Goal: Task Accomplishment & Management: Use online tool/utility

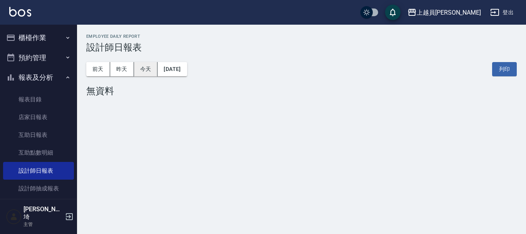
scroll to position [38, 0]
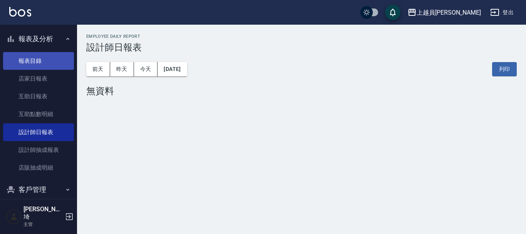
click at [60, 54] on link "報表目錄" at bounding box center [38, 61] width 71 height 18
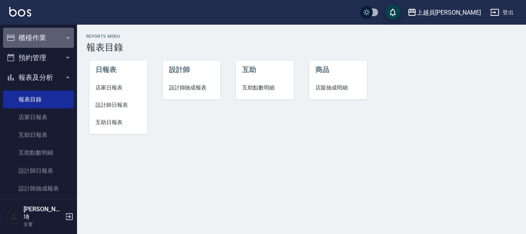
click at [54, 33] on button "櫃檯作業" at bounding box center [38, 38] width 71 height 20
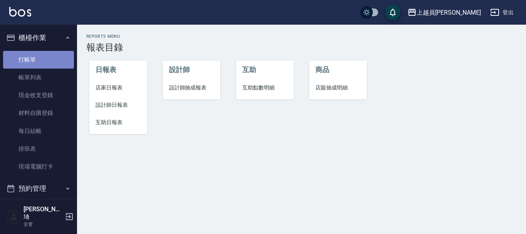
click at [48, 64] on link "打帳單" at bounding box center [38, 60] width 71 height 18
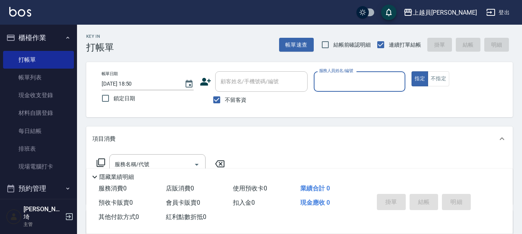
type input "ㄧ"
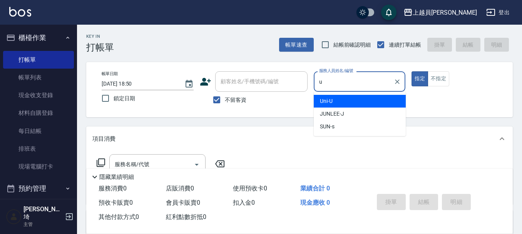
type input "Uni-U"
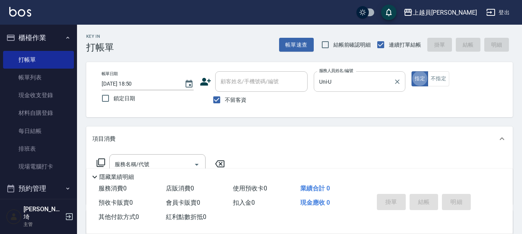
type button "true"
click at [446, 78] on button "不指定" at bounding box center [439, 78] width 22 height 15
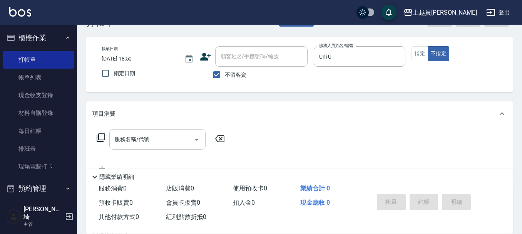
scroll to position [38, 0]
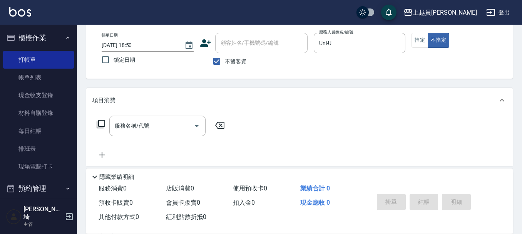
click at [138, 125] on div "服務名稱/代號 服務名稱/代號" at bounding box center [157, 125] width 96 height 20
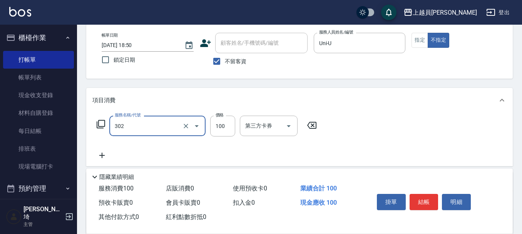
type input "剪髮(302)"
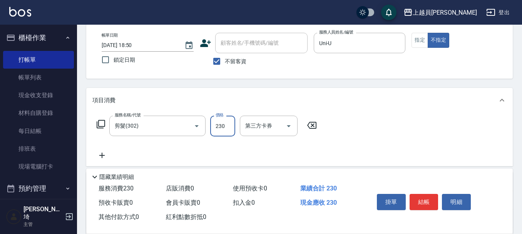
type input "230"
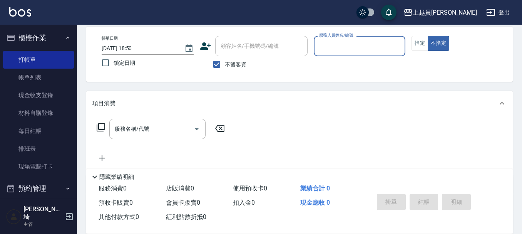
scroll to position [77, 0]
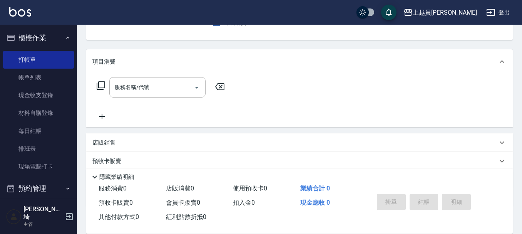
type input "Uni-U"
type button "false"
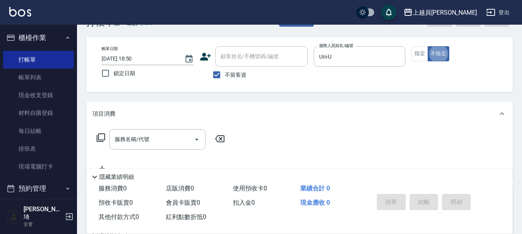
scroll to position [38, 0]
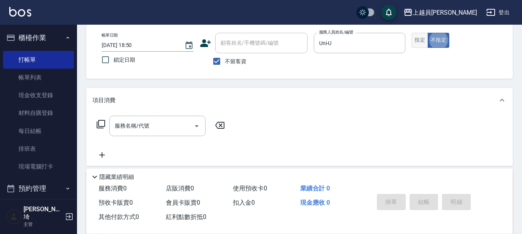
click at [421, 39] on button "指定" at bounding box center [419, 40] width 17 height 15
drag, startPoint x: 184, startPoint y: 119, endPoint x: 207, endPoint y: 113, distance: 23.3
click at [185, 119] on div "服務名稱/代號" at bounding box center [157, 125] width 96 height 20
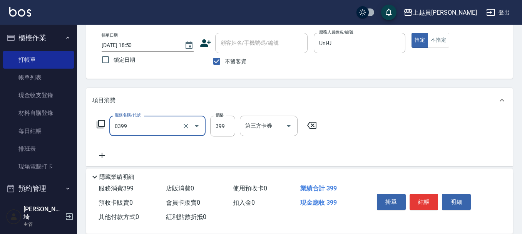
type input "海鹽SPA(0399)"
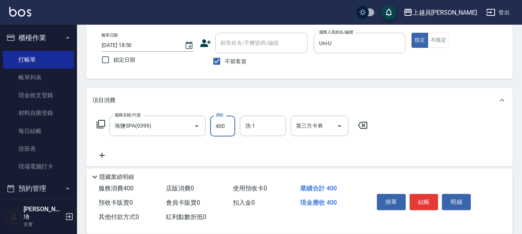
type input "400"
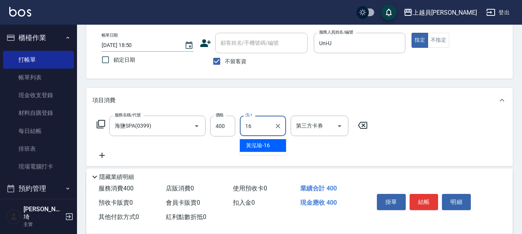
type input "[PERSON_NAME]-16"
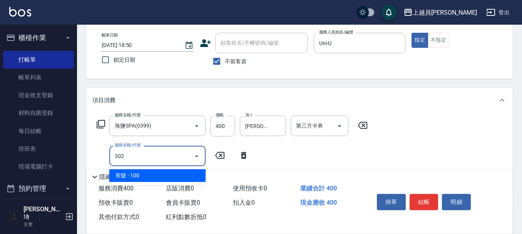
type input "剪髮(302)"
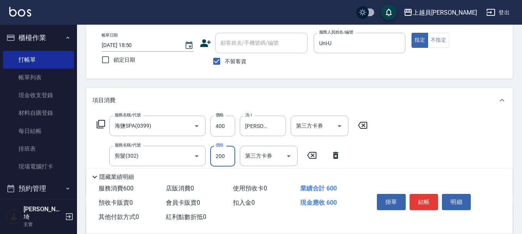
type input "200"
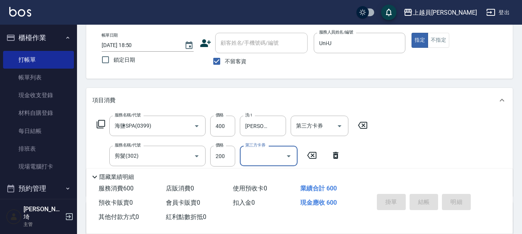
type input "[DATE] 18:51"
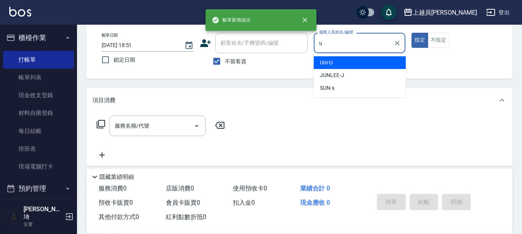
type input "Uni-U"
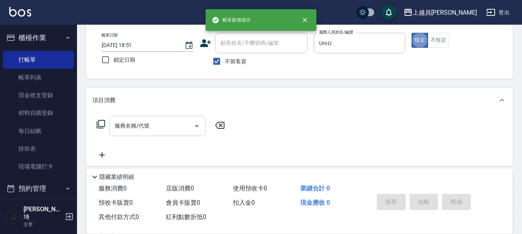
click at [158, 120] on input "服務名稱/代號" at bounding box center [152, 125] width 78 height 13
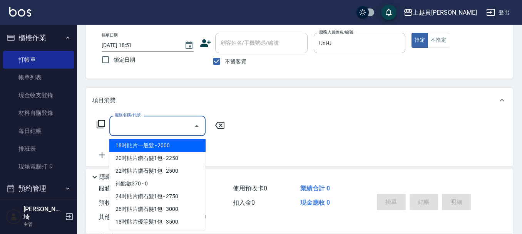
type input "0"
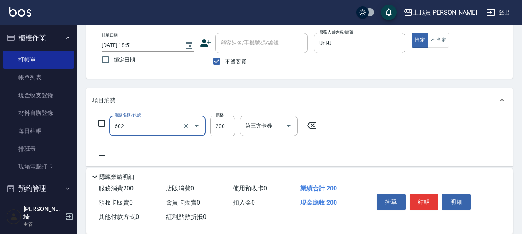
type input "一般洗髮(602)"
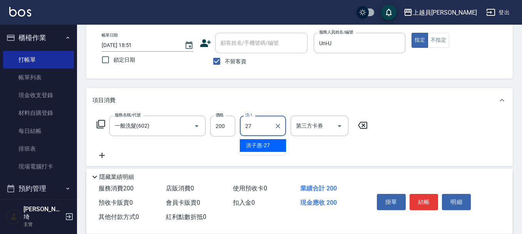
type input "[PERSON_NAME]-27"
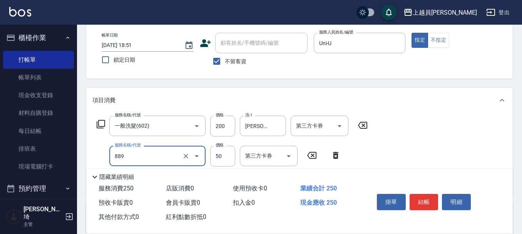
type input "精油(889)"
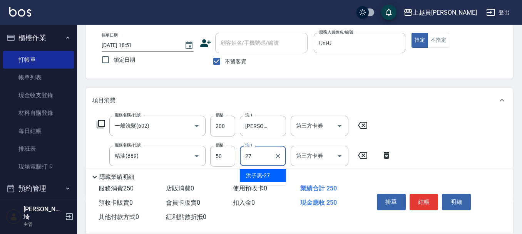
type input "[PERSON_NAME]-27"
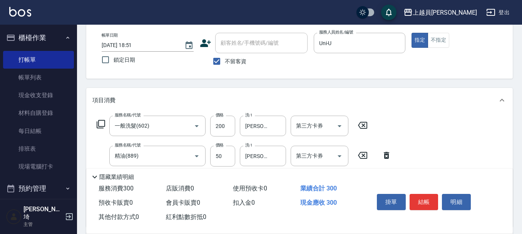
type input "瞬間保養(415)"
type input "[PERSON_NAME]-27"
type input "剪髮(302)"
type input "200"
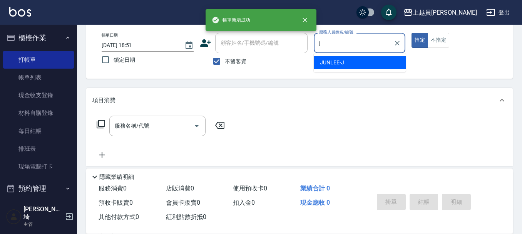
type input "[PERSON_NAME]"
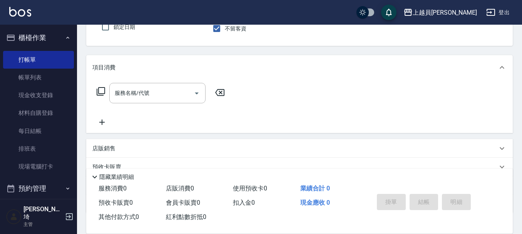
scroll to position [115, 0]
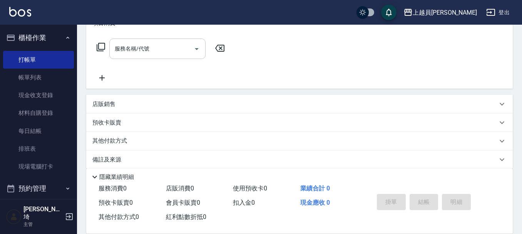
click at [171, 46] on input "服務名稱/代號" at bounding box center [152, 48] width 78 height 13
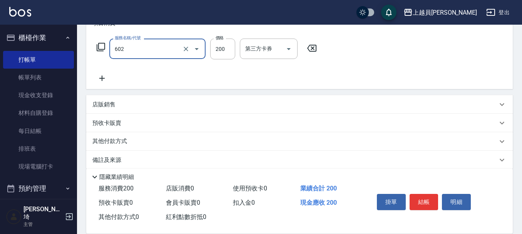
type input "一般洗髮(602)"
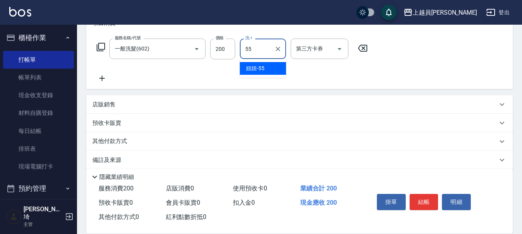
type input "妞妞-55"
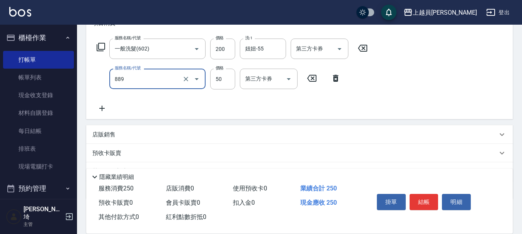
type input "精油(889)"
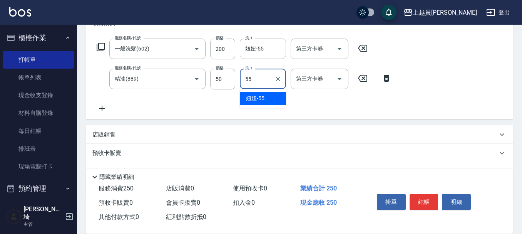
type input "妞妞-55"
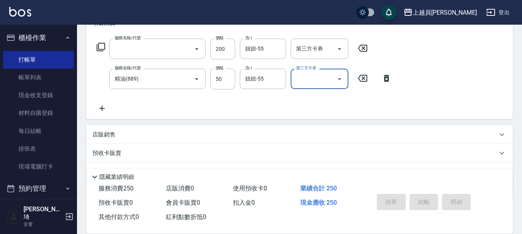
scroll to position [0, 0]
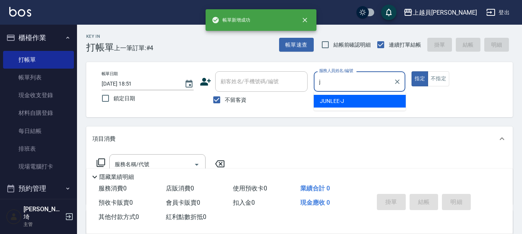
type input "[PERSON_NAME]"
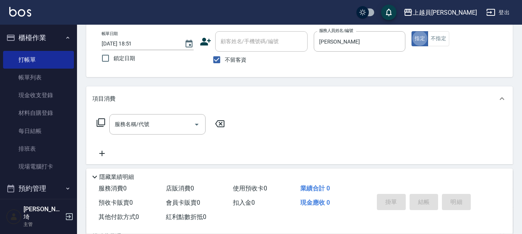
scroll to position [77, 0]
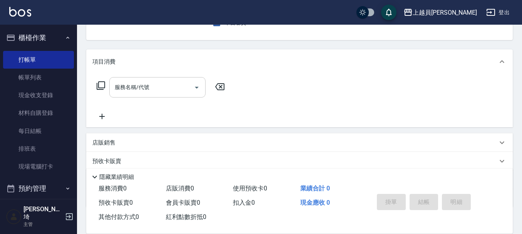
click at [159, 90] on input "服務名稱/代號" at bounding box center [152, 86] width 78 height 13
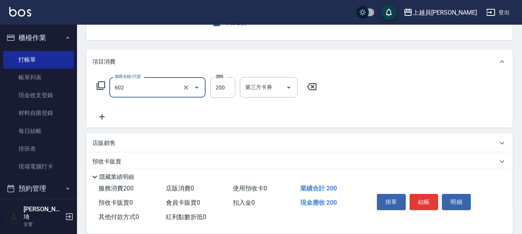
type input "一般洗髮(602)"
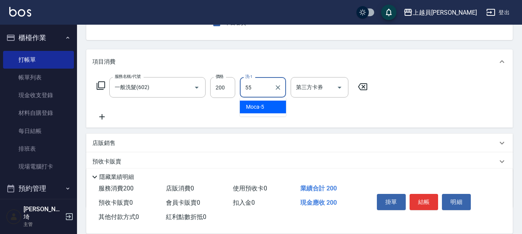
type input "妞妞-55"
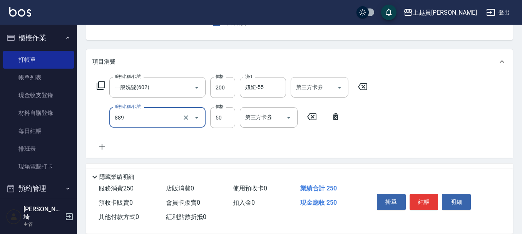
type input "精油(889)"
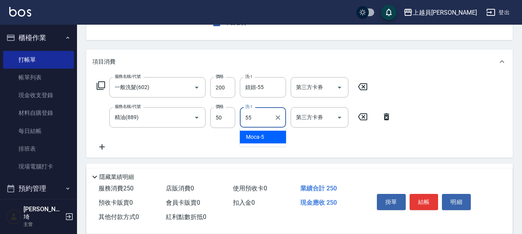
type input "妞妞-55"
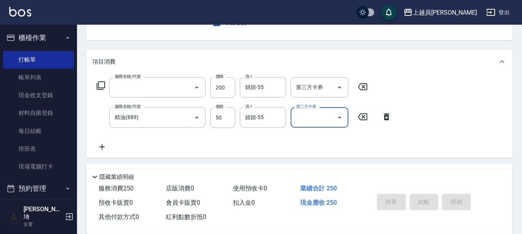
scroll to position [75, 0]
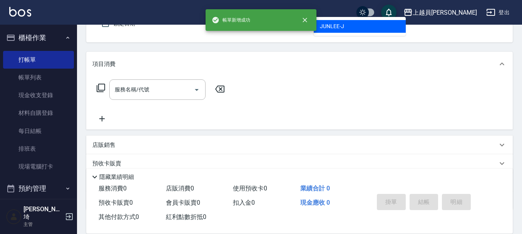
type input "[PERSON_NAME]"
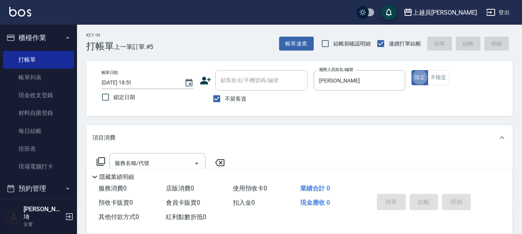
scroll to position [0, 0]
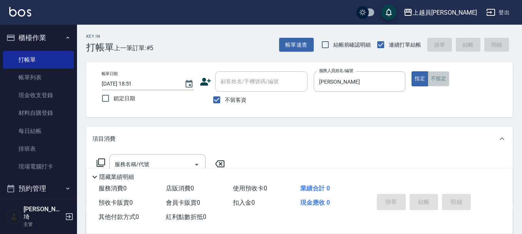
drag, startPoint x: 437, startPoint y: 79, endPoint x: 433, endPoint y: 77, distance: 4.5
click at [438, 79] on button "不指定" at bounding box center [439, 78] width 22 height 15
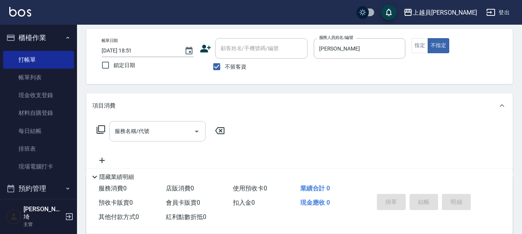
scroll to position [77, 0]
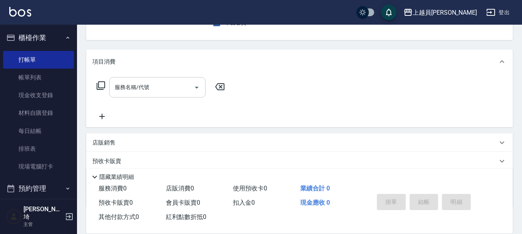
click at [175, 90] on input "服務名稱/代號" at bounding box center [152, 86] width 78 height 13
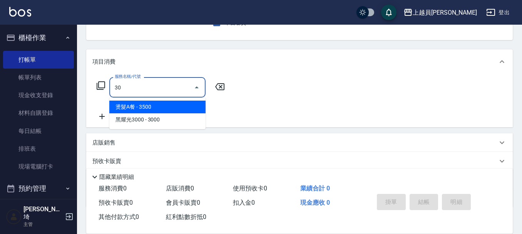
type input "3"
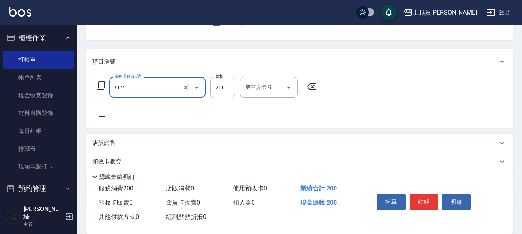
type input "一般洗髮(602)"
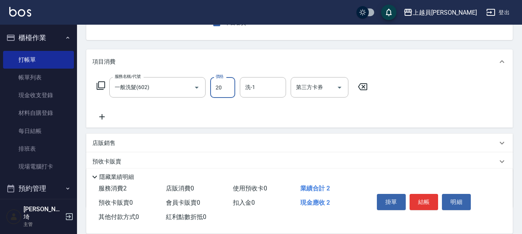
type input "200"
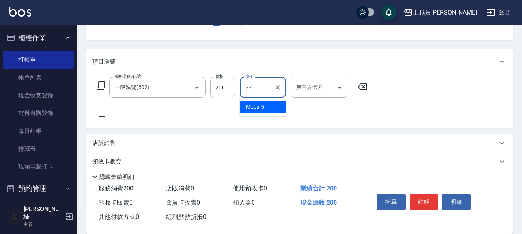
type input "妞妞-55"
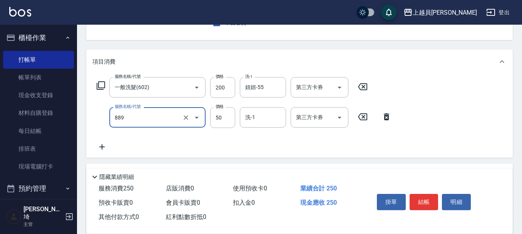
type input "精油(889)"
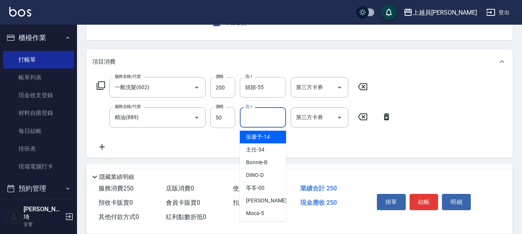
click at [248, 120] on input "洗-1" at bounding box center [262, 116] width 39 height 13
type input "妞妞-55"
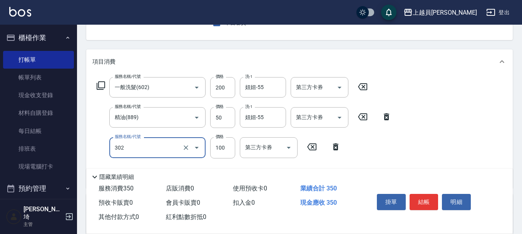
type input "剪髮(302)"
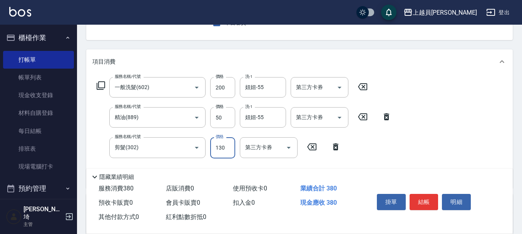
type input "130"
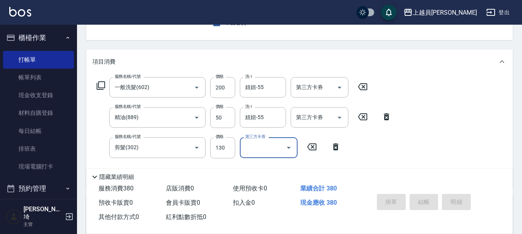
type input "[DATE] 18:52"
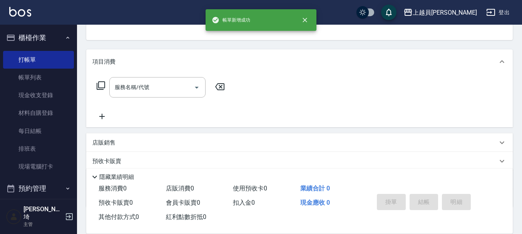
scroll to position [75, 0]
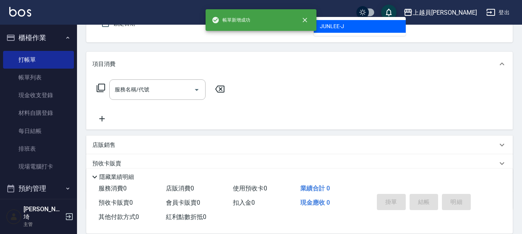
type input "[PERSON_NAME]"
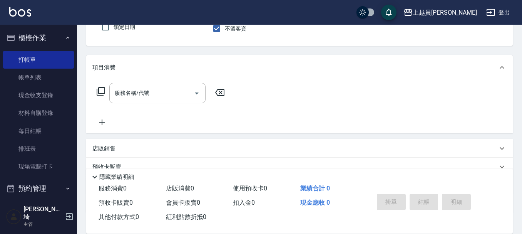
click at [122, 86] on div "服務名稱/代號 服務名稱/代號" at bounding box center [157, 93] width 96 height 20
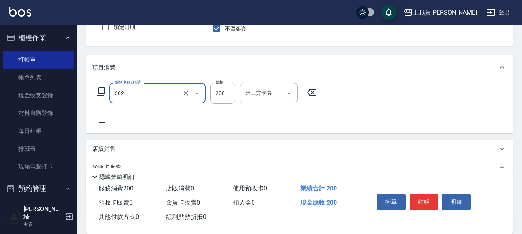
type input "一般洗髮(602)"
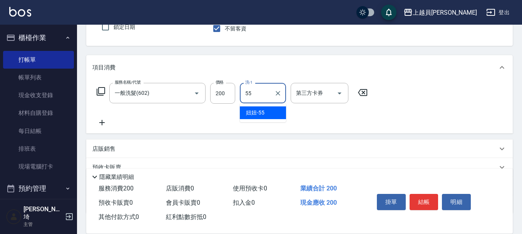
type input "妞妞-55"
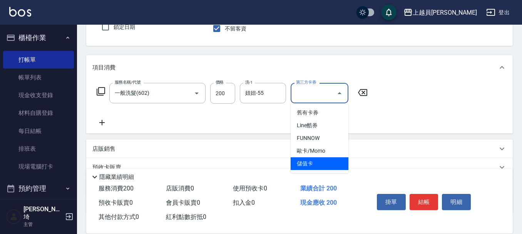
type input "儲值卡"
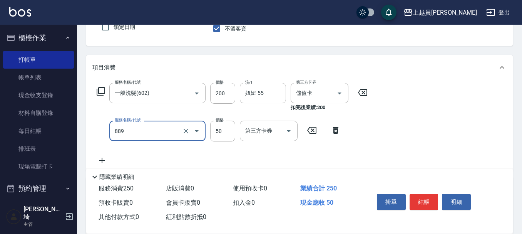
type input "精油(889)"
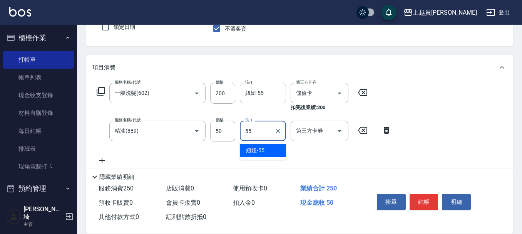
type input "妞妞-55"
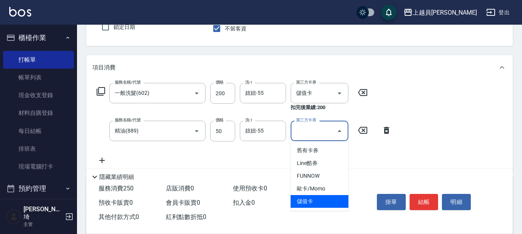
type input "儲值卡"
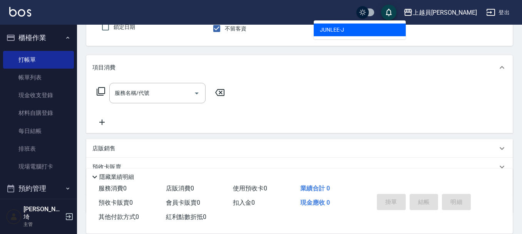
type input "[PERSON_NAME]"
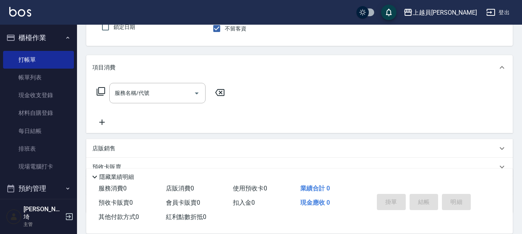
drag, startPoint x: 160, startPoint y: 102, endPoint x: 206, endPoint y: 88, distance: 48.2
click at [160, 101] on div "服務名稱/代號" at bounding box center [157, 93] width 96 height 20
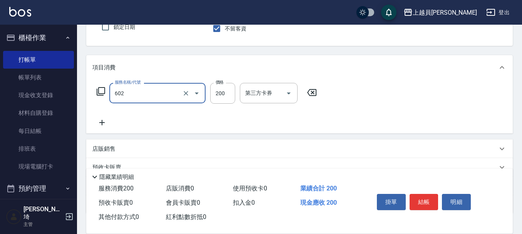
type input "一般洗髮(602)"
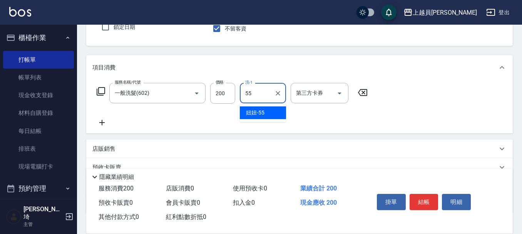
type input "妞妞-55"
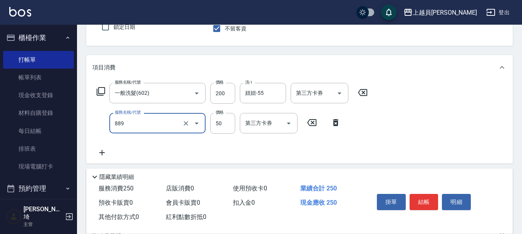
type input "精油(889)"
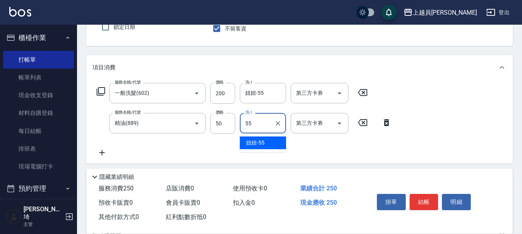
type input "妞妞-55"
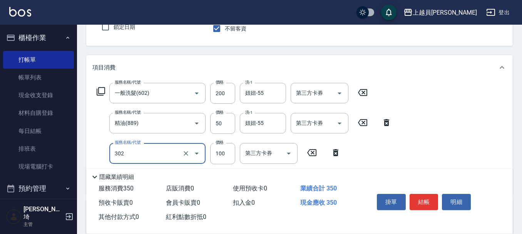
type input "剪髮(302)"
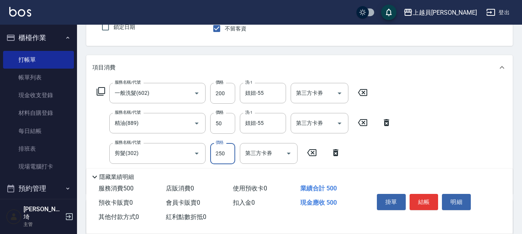
type input "250"
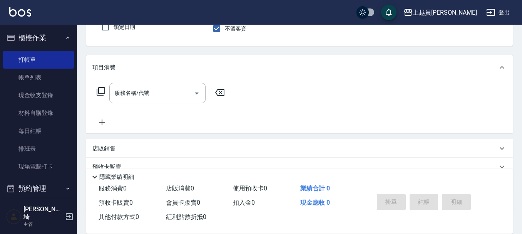
type input "[PERSON_NAME]"
drag, startPoint x: 132, startPoint y: 84, endPoint x: 136, endPoint y: 77, distance: 7.9
click at [134, 82] on div "服務名稱/代號 服務名稱/代號" at bounding box center [299, 106] width 426 height 53
click at [117, 92] on input "服務名稱/代號" at bounding box center [152, 92] width 78 height 13
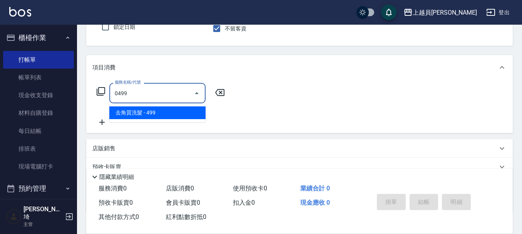
type input "去角質洗髮(0499)"
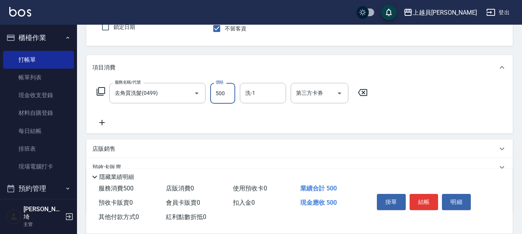
type input "500"
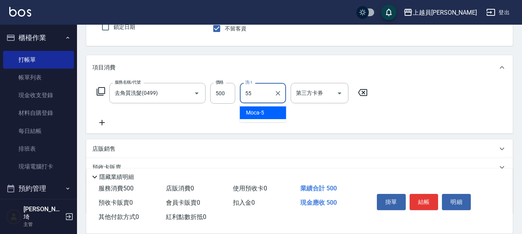
type input "妞妞-55"
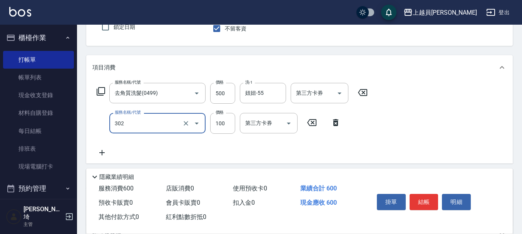
type input "剪髮(302)"
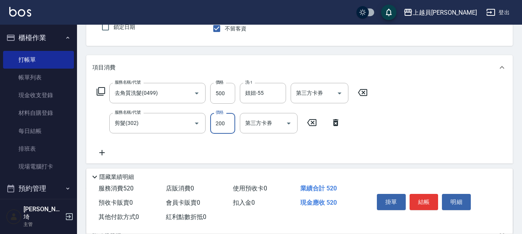
type input "200"
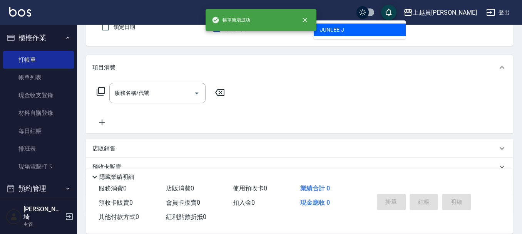
type input "[PERSON_NAME]"
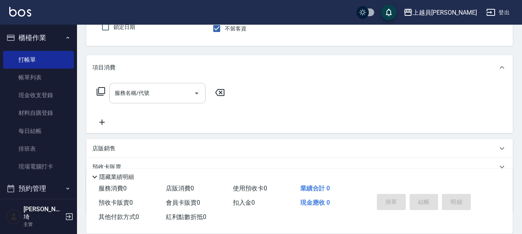
drag, startPoint x: 165, startPoint y: 100, endPoint x: 168, endPoint y: 97, distance: 4.9
click at [166, 98] on div "服務名稱/代號" at bounding box center [157, 93] width 96 height 20
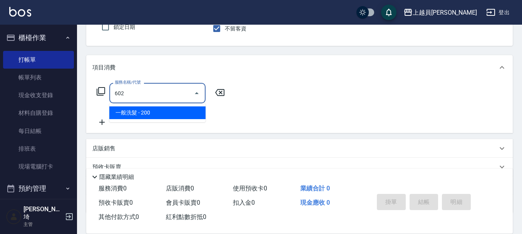
type input "一般洗髮(602)"
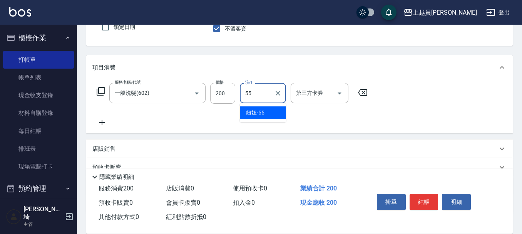
type input "妞妞-55"
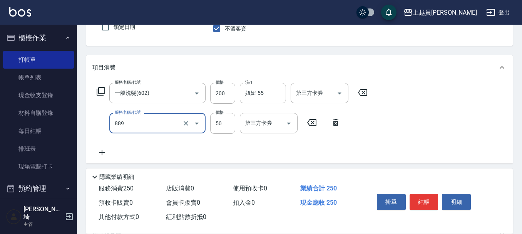
type input "精油(889)"
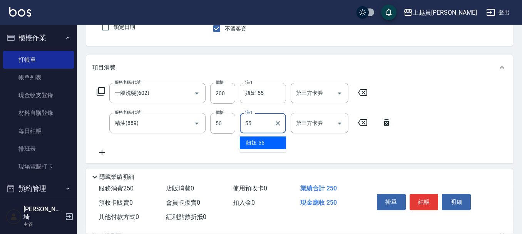
type input "妞妞-55"
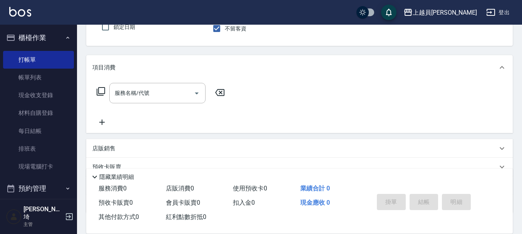
type input "[PERSON_NAME]"
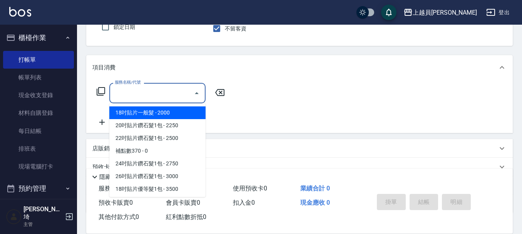
drag, startPoint x: 160, startPoint y: 87, endPoint x: 360, endPoint y: 27, distance: 208.2
click at [162, 87] on input "服務名稱/代號" at bounding box center [152, 92] width 78 height 13
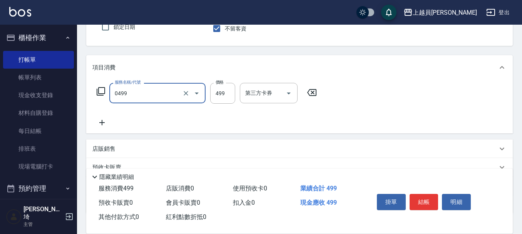
type input "去角質洗髮(0499)"
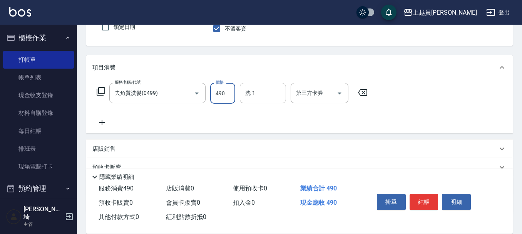
type input "490"
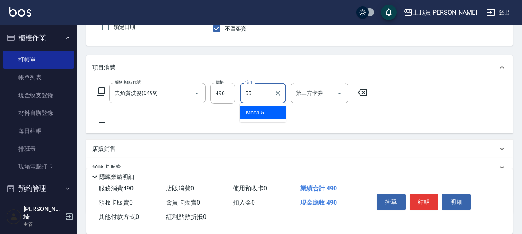
type input "妞妞-55"
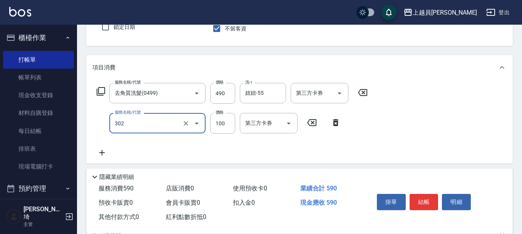
type input "剪髮(302)"
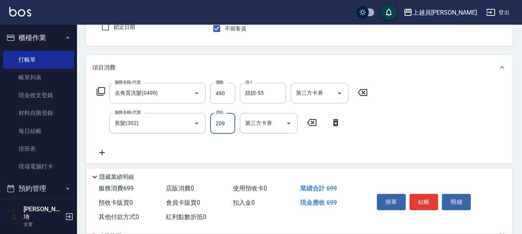
type input "209"
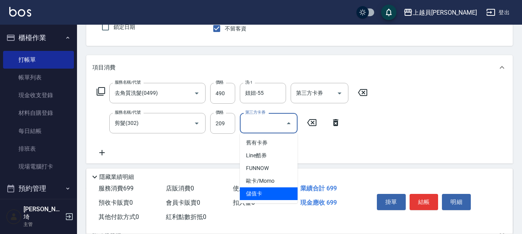
type input "儲值卡"
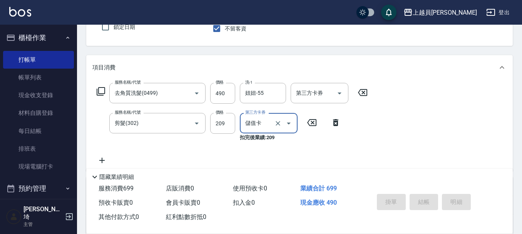
type input "[DATE] 18:53"
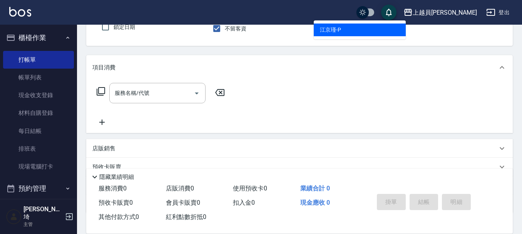
type input "[PERSON_NAME]-P"
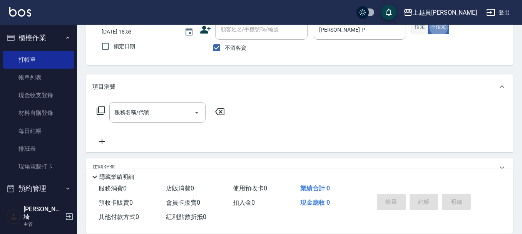
scroll to position [38, 0]
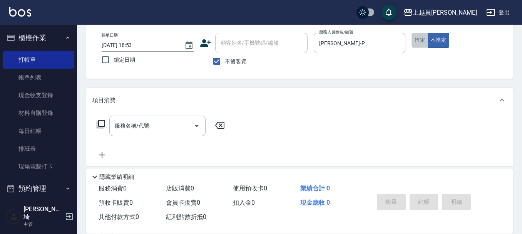
click at [414, 40] on button "指定" at bounding box center [419, 40] width 17 height 15
click at [143, 117] on div "服務名稱/代號" at bounding box center [157, 125] width 96 height 20
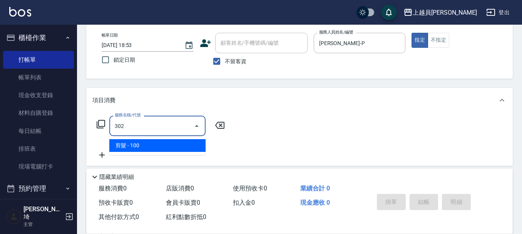
type input "剪髮(302)"
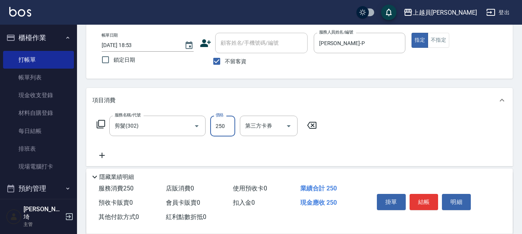
type input "250"
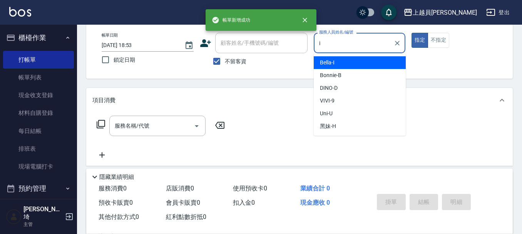
type input "Bella-I"
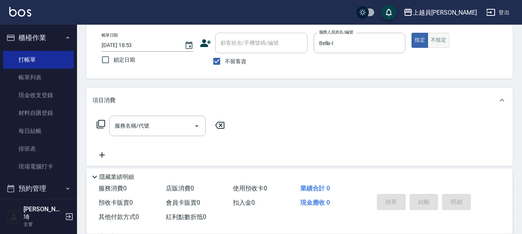
click at [433, 46] on button "不指定" at bounding box center [439, 40] width 22 height 15
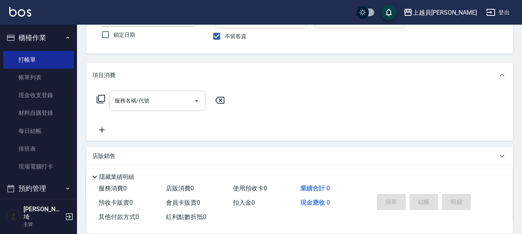
scroll to position [77, 0]
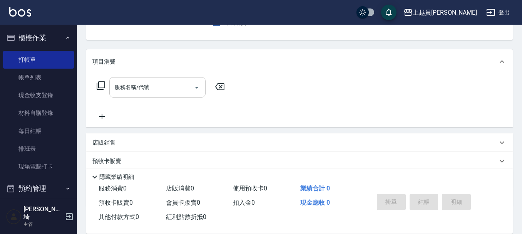
click at [193, 81] on div at bounding box center [196, 87] width 12 height 20
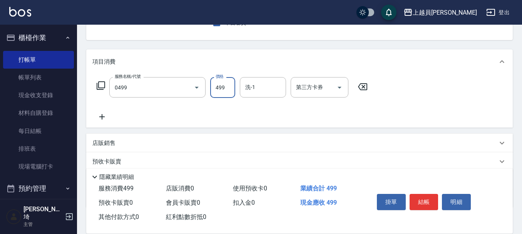
type input "去角質洗髮(0499)"
type input "500"
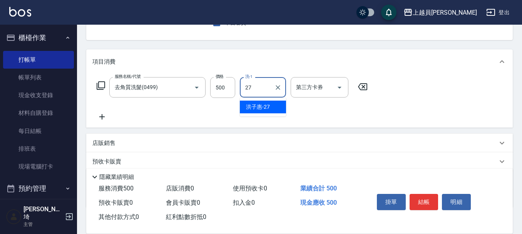
type input "[PERSON_NAME]-27"
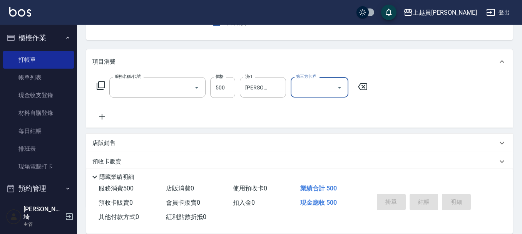
scroll to position [75, 0]
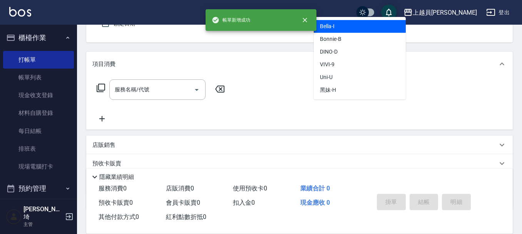
type input "Bella-I"
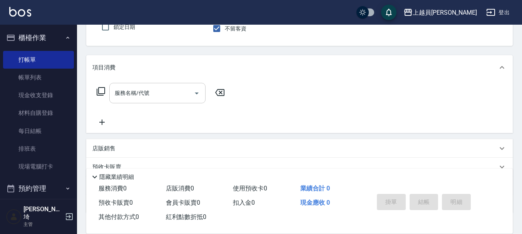
click at [120, 90] on div "服務名稱/代號 服務名稱/代號" at bounding box center [157, 93] width 96 height 20
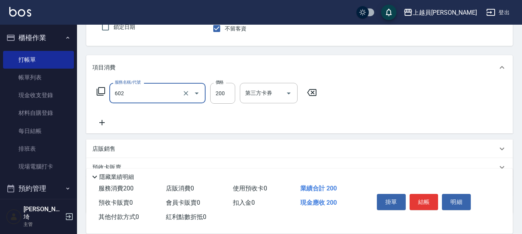
type input "一般洗髮(602)"
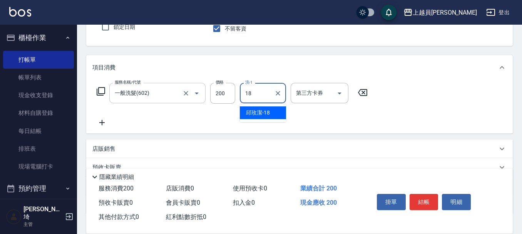
type input "[PERSON_NAME]-18"
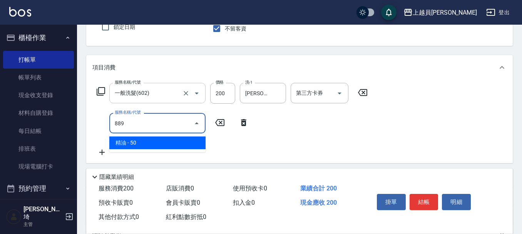
type input "精油(889)"
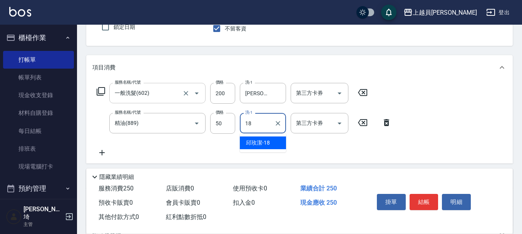
type input "[PERSON_NAME]-18"
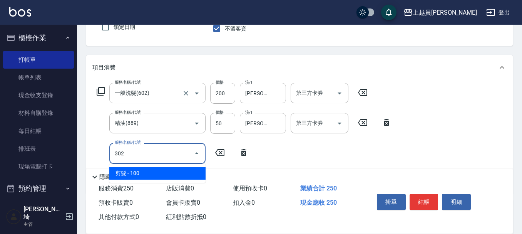
type input "剪髮(302)"
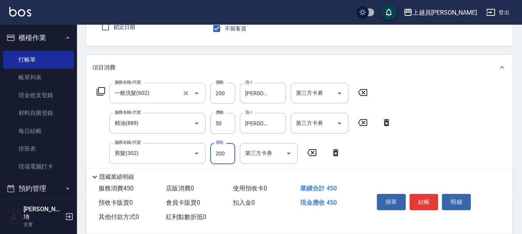
type input "200"
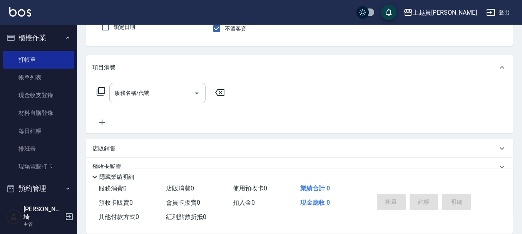
type input "Bella-I"
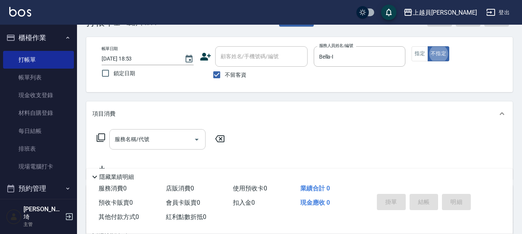
scroll to position [38, 0]
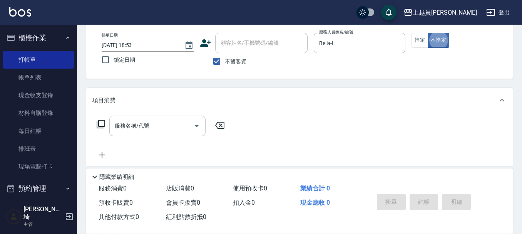
click at [149, 120] on input "服務名稱/代號" at bounding box center [152, 125] width 78 height 13
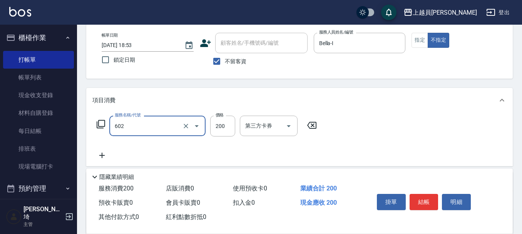
type input "一般洗髮(602)"
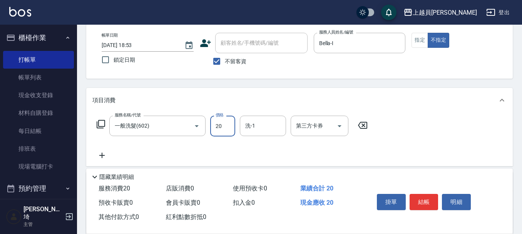
type input "200"
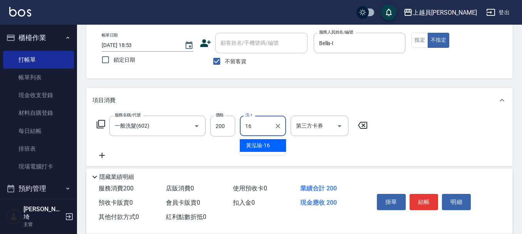
type input "[PERSON_NAME]-16"
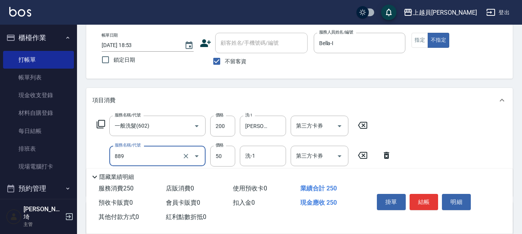
type input "精油(889)"
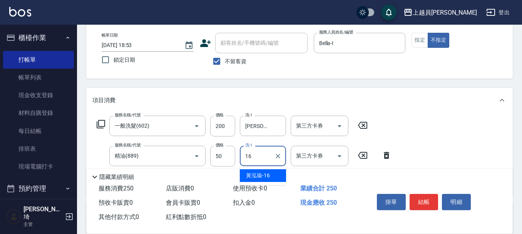
type input "[PERSON_NAME]-16"
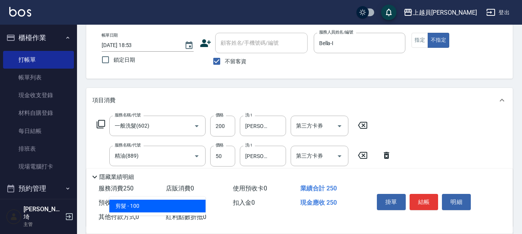
type input "剪髮(302)"
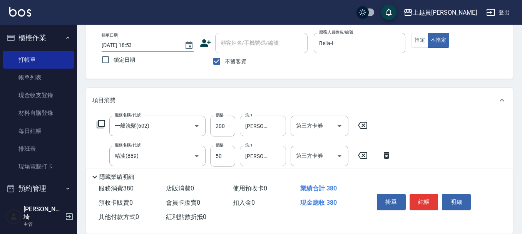
type input "130"
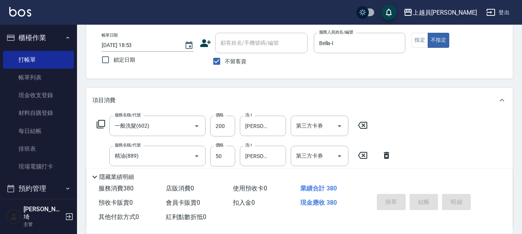
type input "[DATE] 18:54"
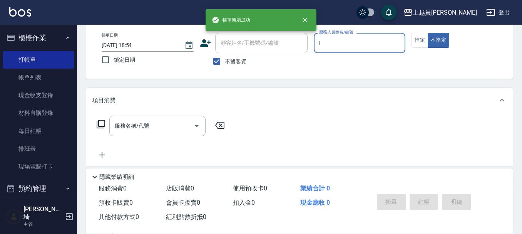
type input "Bella-I"
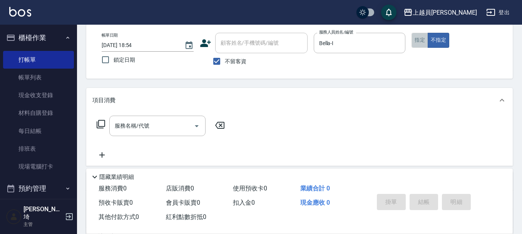
click at [419, 39] on button "指定" at bounding box center [419, 40] width 17 height 15
click at [173, 115] on div "服務名稱/代號 服務名稱/代號" at bounding box center [299, 138] width 426 height 53
click at [165, 127] on input "服務名稱/代號" at bounding box center [152, 125] width 78 height 13
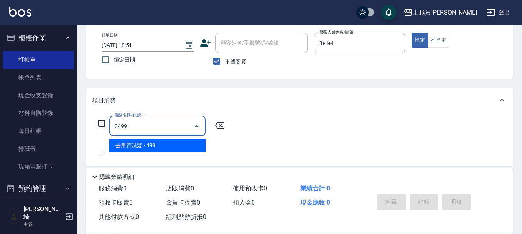
type input "去角質洗髮(0499)"
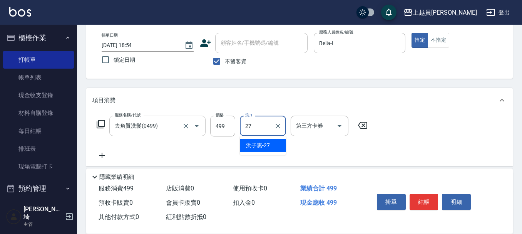
type input "[PERSON_NAME]-27"
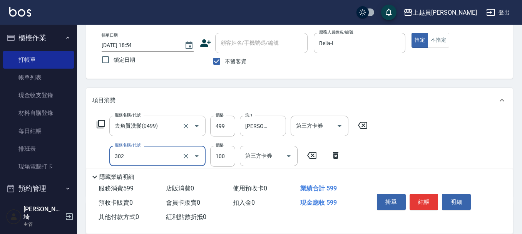
type input "剪髮(302)"
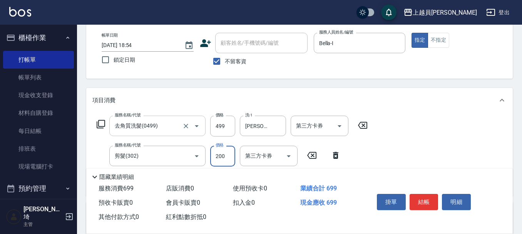
type input "200"
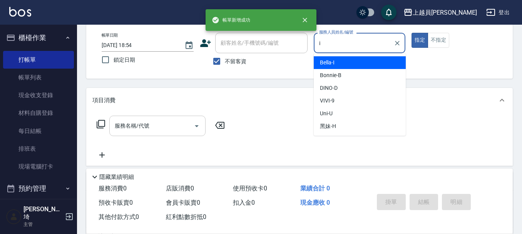
type input "Bella-I"
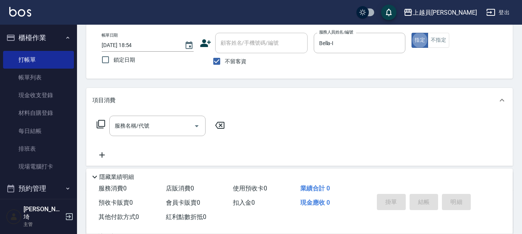
click at [443, 32] on div "帳單日期 [DATE] 18:54 鎖定日期 顧客姓名/手機號碼/編號 顧客姓名/手機號碼/編號 不留客資 服務人員姓名/編號 [PERSON_NAME]-I…" at bounding box center [299, 50] width 426 height 55
click at [441, 38] on button "不指定" at bounding box center [439, 40] width 22 height 15
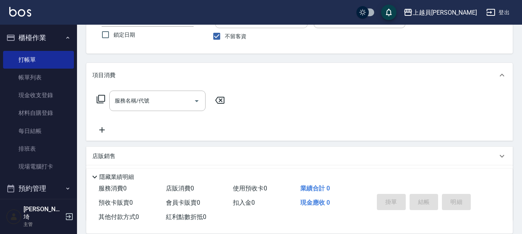
scroll to position [77, 0]
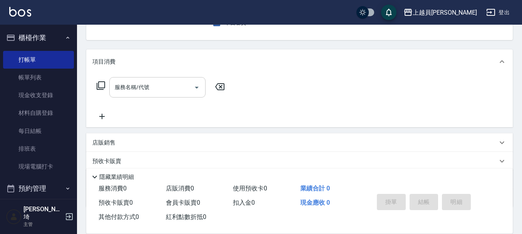
click at [159, 84] on input "服務名稱/代號" at bounding box center [152, 86] width 78 height 13
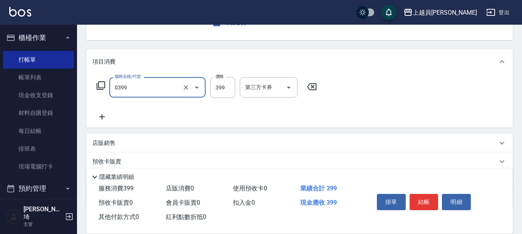
type input "海鹽SPA(0399)"
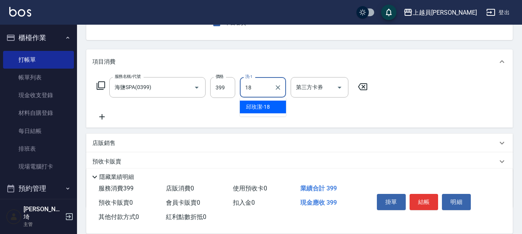
type input "[PERSON_NAME]-18"
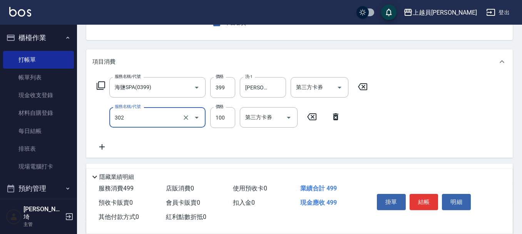
type input "剪髮(302)"
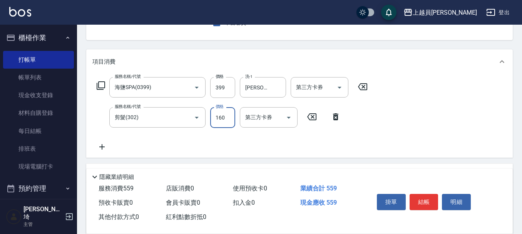
type input "160"
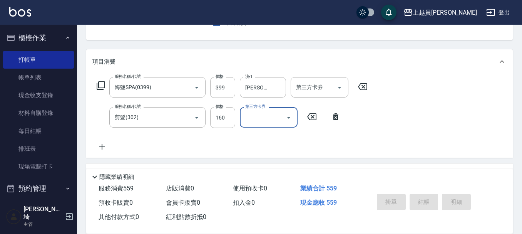
scroll to position [75, 0]
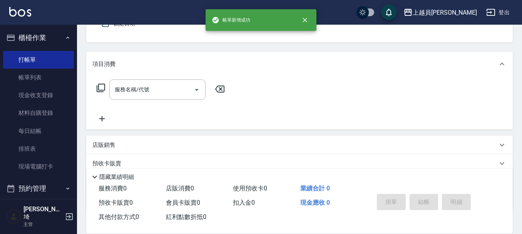
type input "Bella-I"
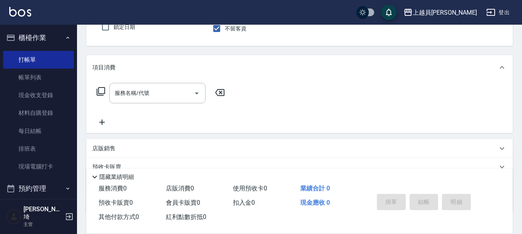
scroll to position [0, 0]
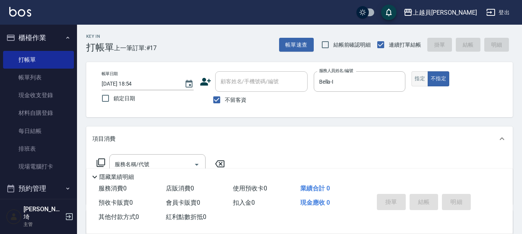
click at [422, 80] on button "指定" at bounding box center [419, 78] width 17 height 15
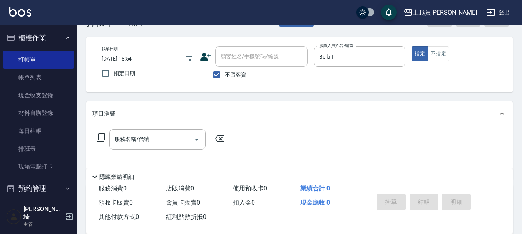
scroll to position [38, 0]
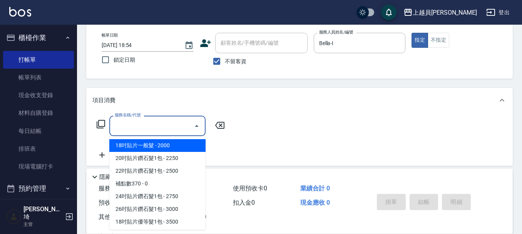
click at [164, 128] on input "服務名稱/代號" at bounding box center [152, 125] width 78 height 13
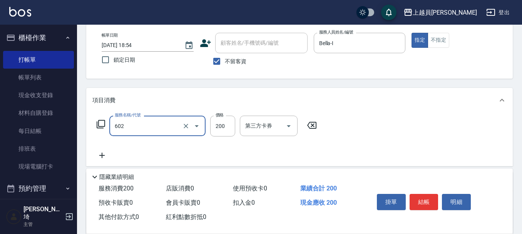
type input "一般洗髮(602)"
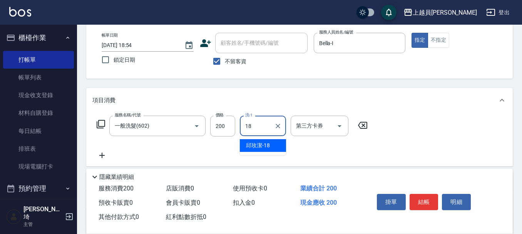
type input "[PERSON_NAME]-18"
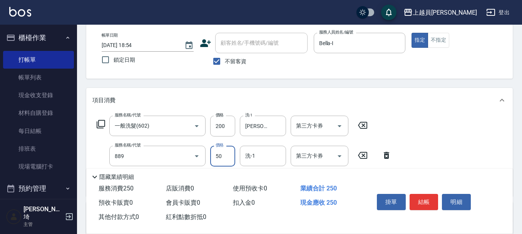
type input "精油(889)"
type input "50"
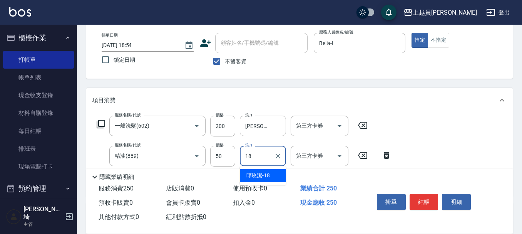
type input "[PERSON_NAME]-18"
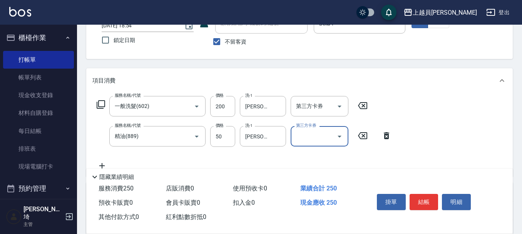
scroll to position [77, 0]
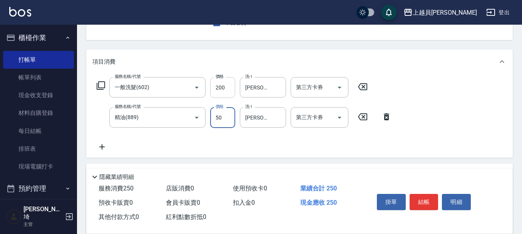
click at [217, 91] on input "200" at bounding box center [222, 87] width 25 height 21
click at [211, 93] on input "200" at bounding box center [222, 87] width 25 height 21
type input "100"
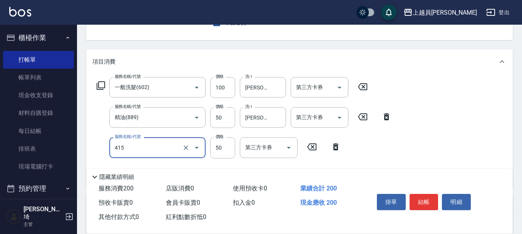
type input "瞬間保養(415)"
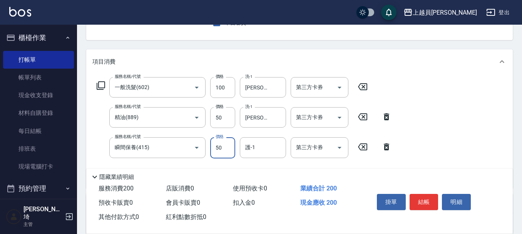
type input "0"
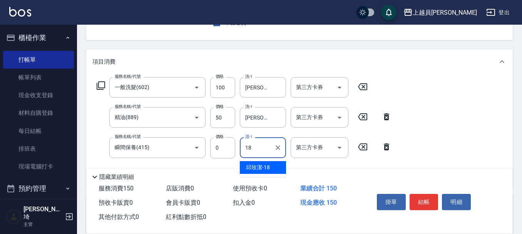
type input "[PERSON_NAME]-18"
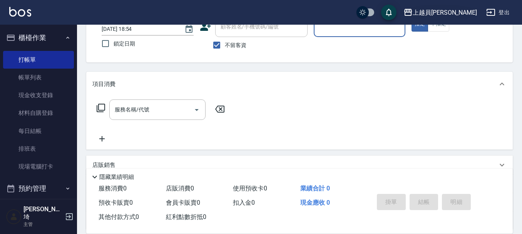
scroll to position [36, 0]
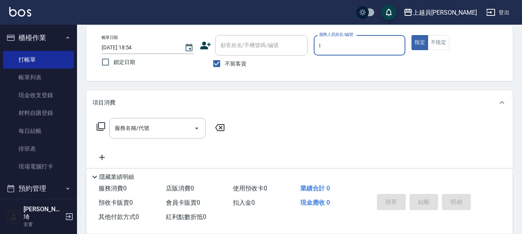
type input "Bella-I"
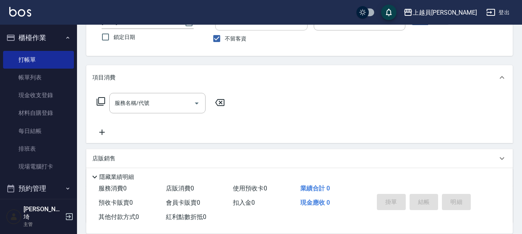
scroll to position [75, 0]
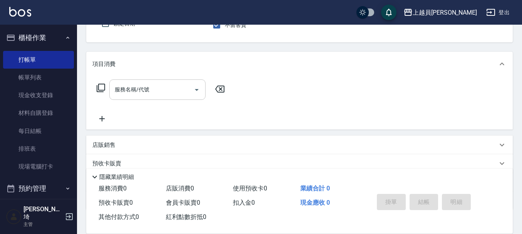
drag, startPoint x: 150, startPoint y: 88, endPoint x: 525, endPoint y: 85, distance: 375.6
click at [150, 88] on input "服務名稱/代號" at bounding box center [152, 89] width 78 height 13
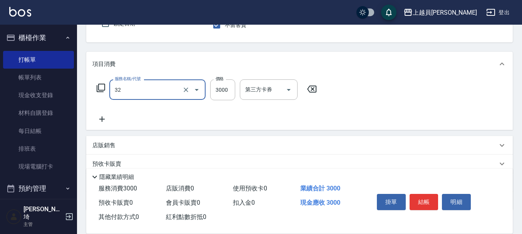
type input "染髮A餐(32)"
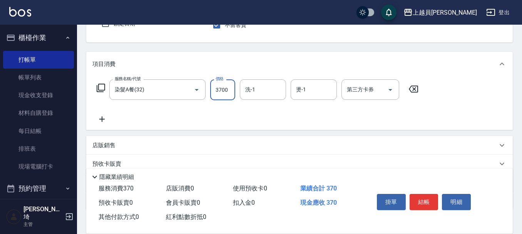
type input "3700"
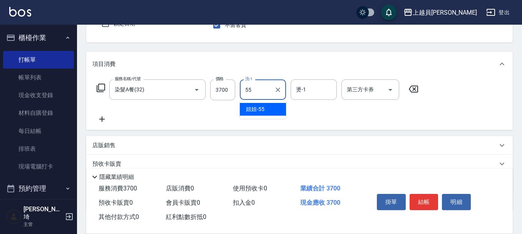
type input "妞妞-55"
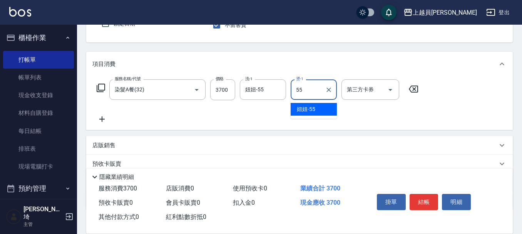
type input "妞妞-55"
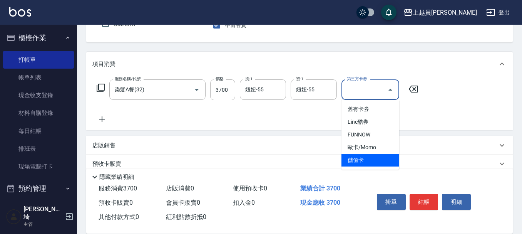
type input "儲值卡"
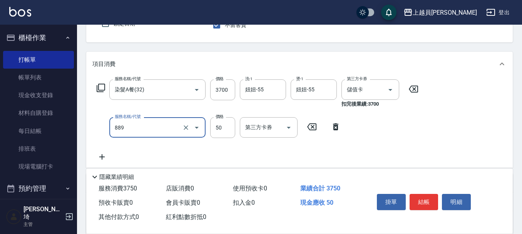
type input "精油(889)"
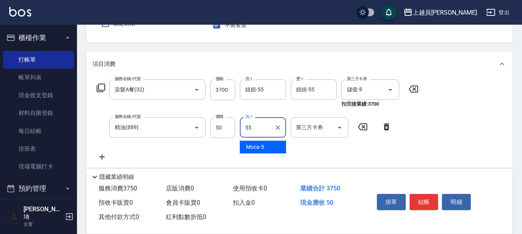
type input "妞妞-55"
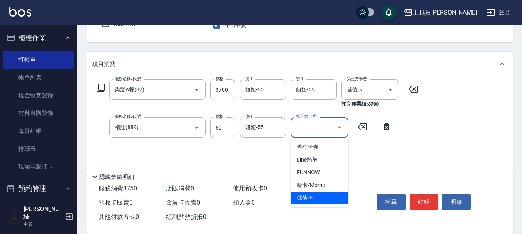
type input "儲值卡"
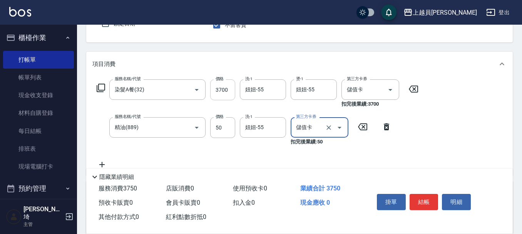
click at [227, 95] on input "3700" at bounding box center [222, 89] width 25 height 21
type input "2700"
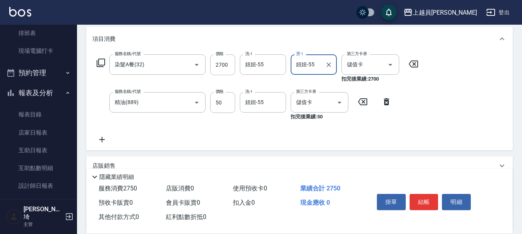
scroll to position [113, 0]
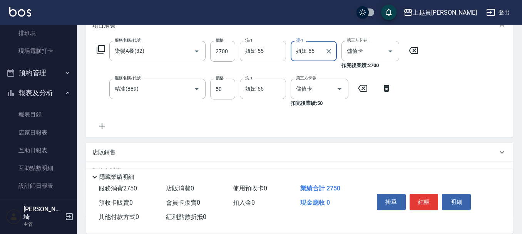
click at [109, 150] on p "店販銷售" at bounding box center [103, 152] width 23 height 8
type input "Bella-I"
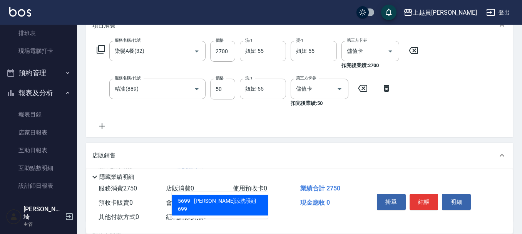
type input "水水沁涼洗護組"
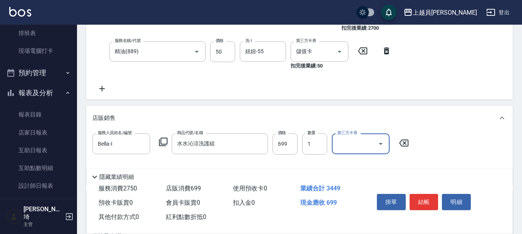
scroll to position [190, 0]
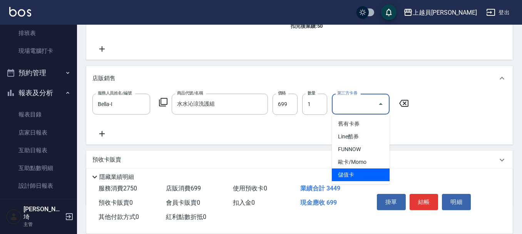
type input "儲值卡"
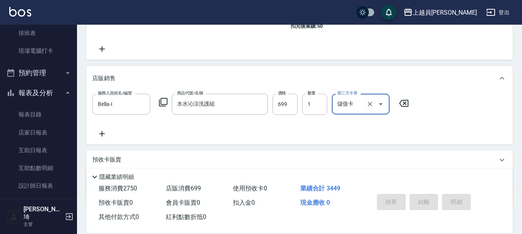
type input "[DATE] 18:55"
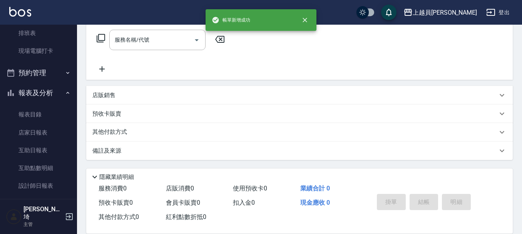
scroll to position [0, 0]
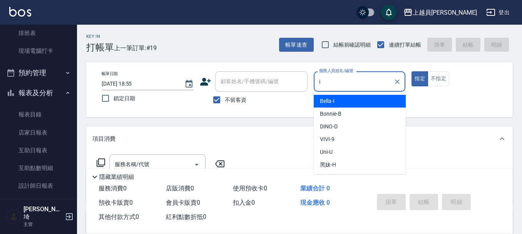
type input "Bella-I"
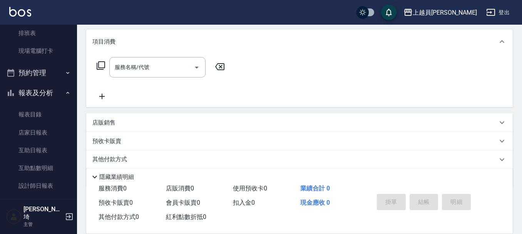
scroll to position [115, 0]
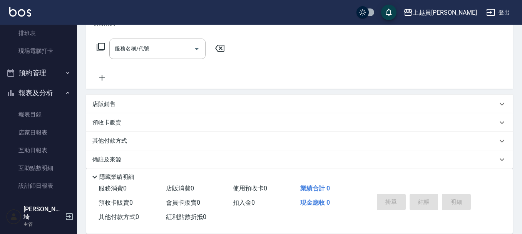
click at [125, 100] on div "店販銷售" at bounding box center [294, 104] width 405 height 8
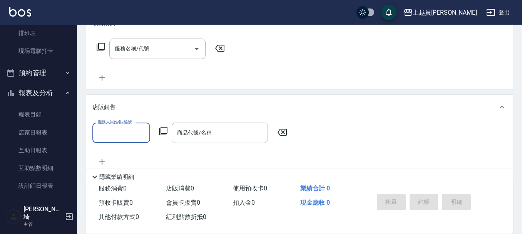
scroll to position [0, 0]
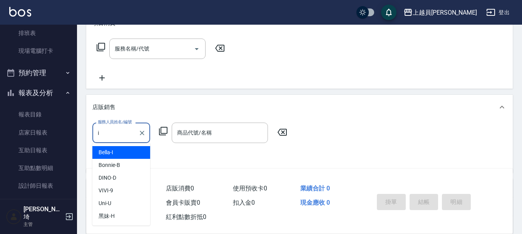
type input "Bella-I"
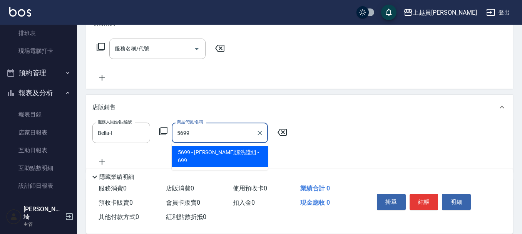
type input "水水沁涼洗護組"
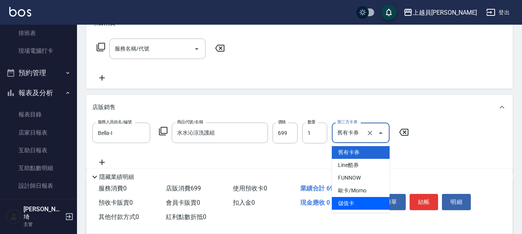
type input "儲值卡"
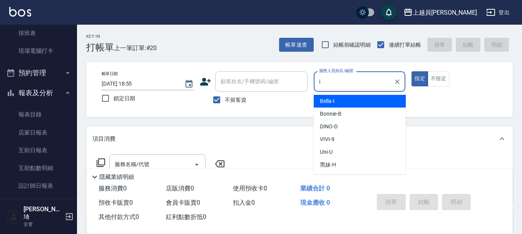
type input "Bella-I"
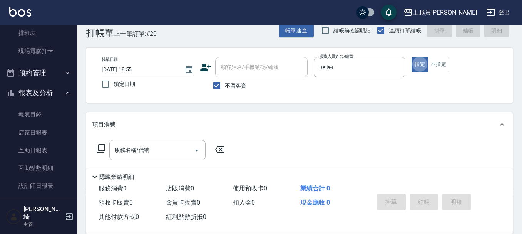
scroll to position [38, 0]
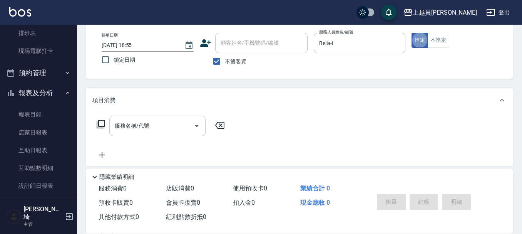
click at [134, 127] on input "服務名稱/代號" at bounding box center [152, 125] width 78 height 13
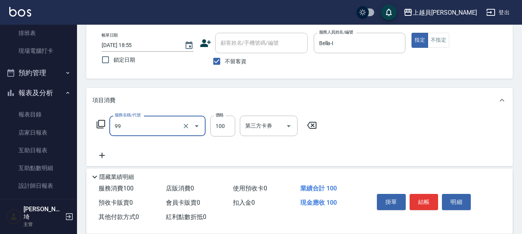
type input "VIP儲值(99)"
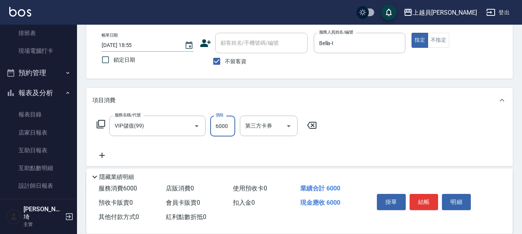
type input "6000"
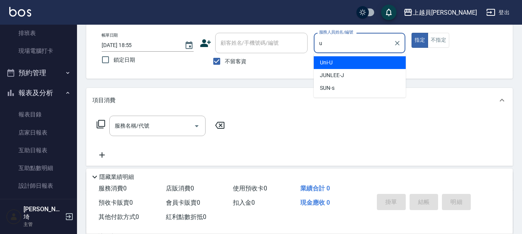
type input "Uni-U"
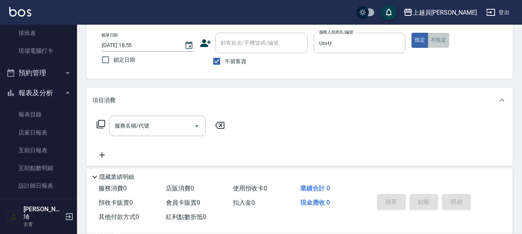
click at [438, 43] on button "不指定" at bounding box center [439, 40] width 22 height 15
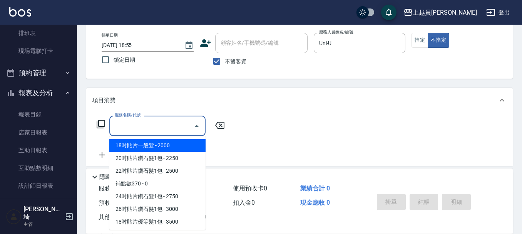
click at [171, 131] on input "服務名稱/代號" at bounding box center [152, 125] width 78 height 13
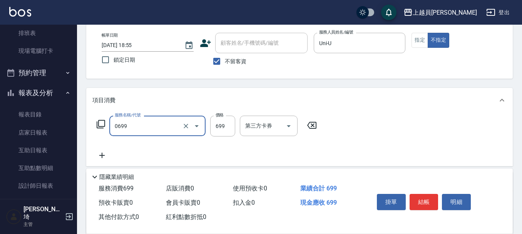
type input "精油洗髮(0699)"
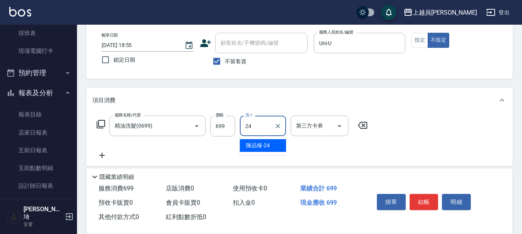
type input "[PERSON_NAME]-24"
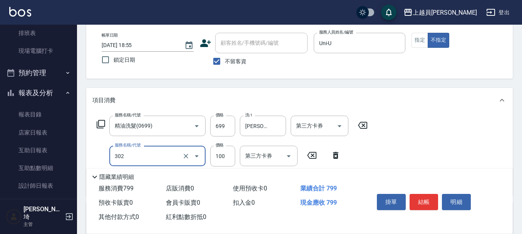
type input "剪髮(302)"
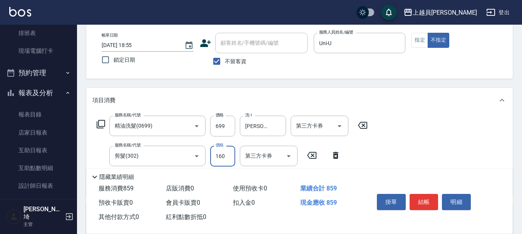
type input "160"
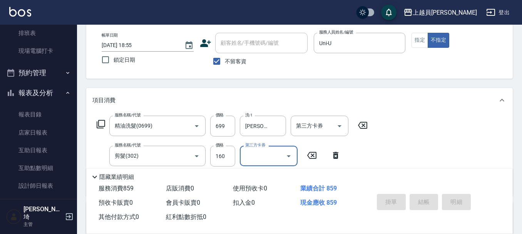
type input "[DATE] 18:56"
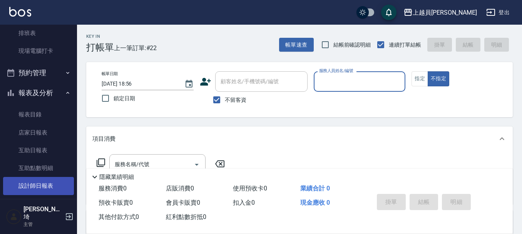
scroll to position [154, 0]
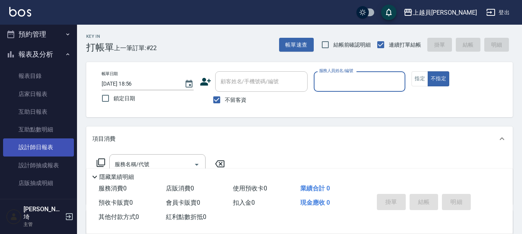
click at [45, 144] on link "設計師日報表" at bounding box center [38, 147] width 71 height 18
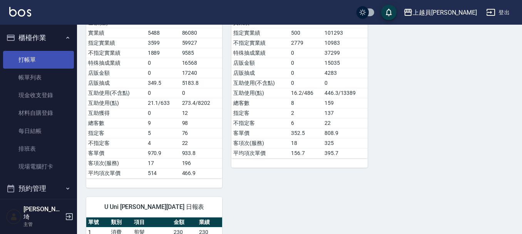
click at [27, 51] on link "打帳單" at bounding box center [38, 60] width 71 height 18
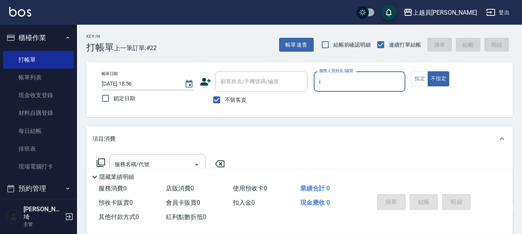
type input "Bella-I"
type button "false"
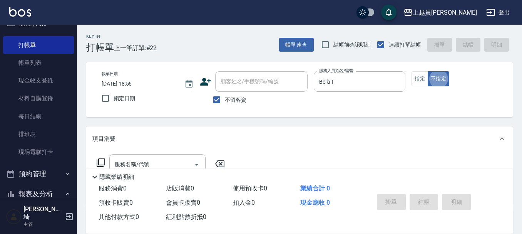
scroll to position [38, 0]
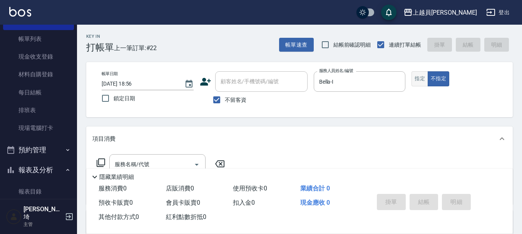
click at [416, 79] on button "指定" at bounding box center [419, 78] width 17 height 15
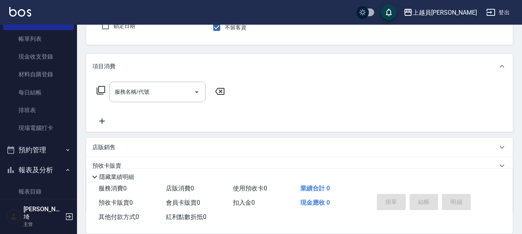
scroll to position [77, 0]
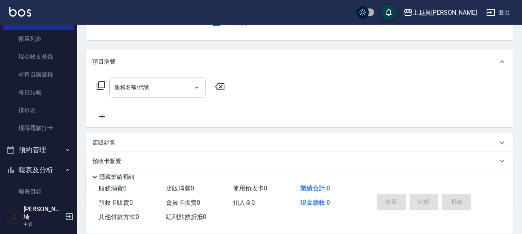
click at [145, 88] on input "服務名稱/代號" at bounding box center [152, 86] width 78 height 13
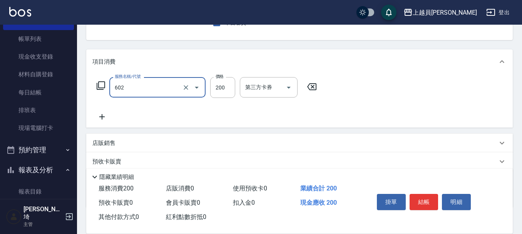
type input "一般洗髮(602)"
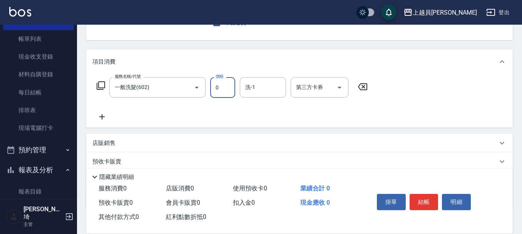
type input "0"
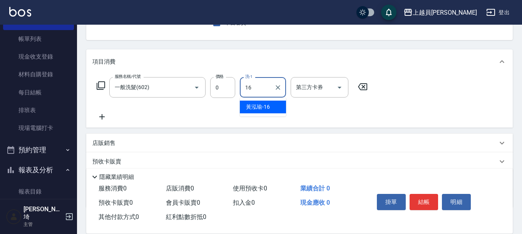
type input "[PERSON_NAME]-16"
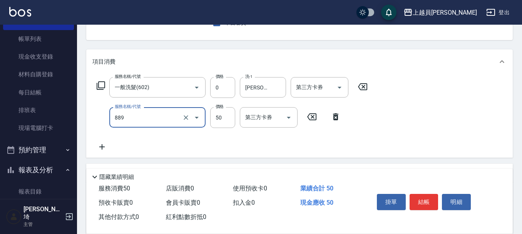
type input "精油(889)"
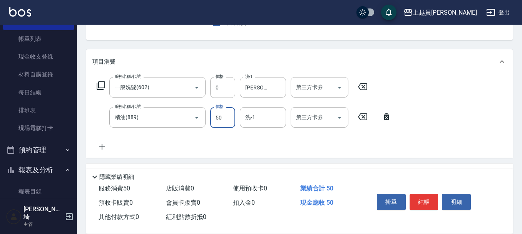
click at [215, 109] on input "50" at bounding box center [222, 117] width 25 height 21
type input "0"
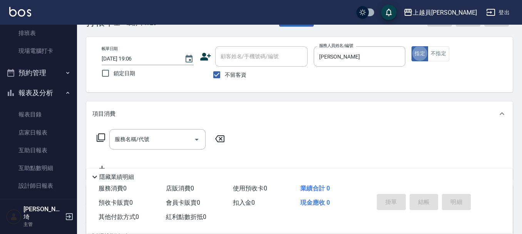
scroll to position [38, 0]
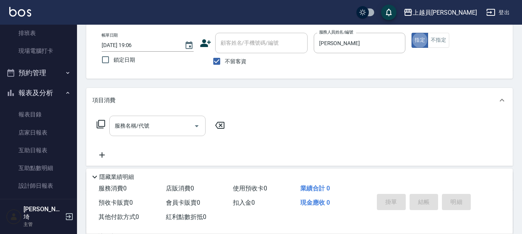
click at [194, 126] on icon "Open" at bounding box center [196, 125] width 9 height 9
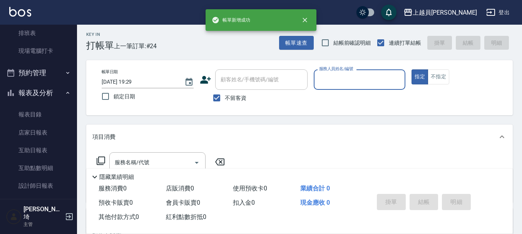
scroll to position [0, 0]
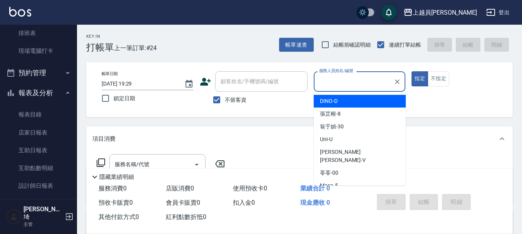
click at [446, 42] on div "帳單速查 結帳前確認明細 連續打單結帳 掛單 結帳 明細" at bounding box center [396, 45] width 234 height 16
